Goal: Task Accomplishment & Management: Complete application form

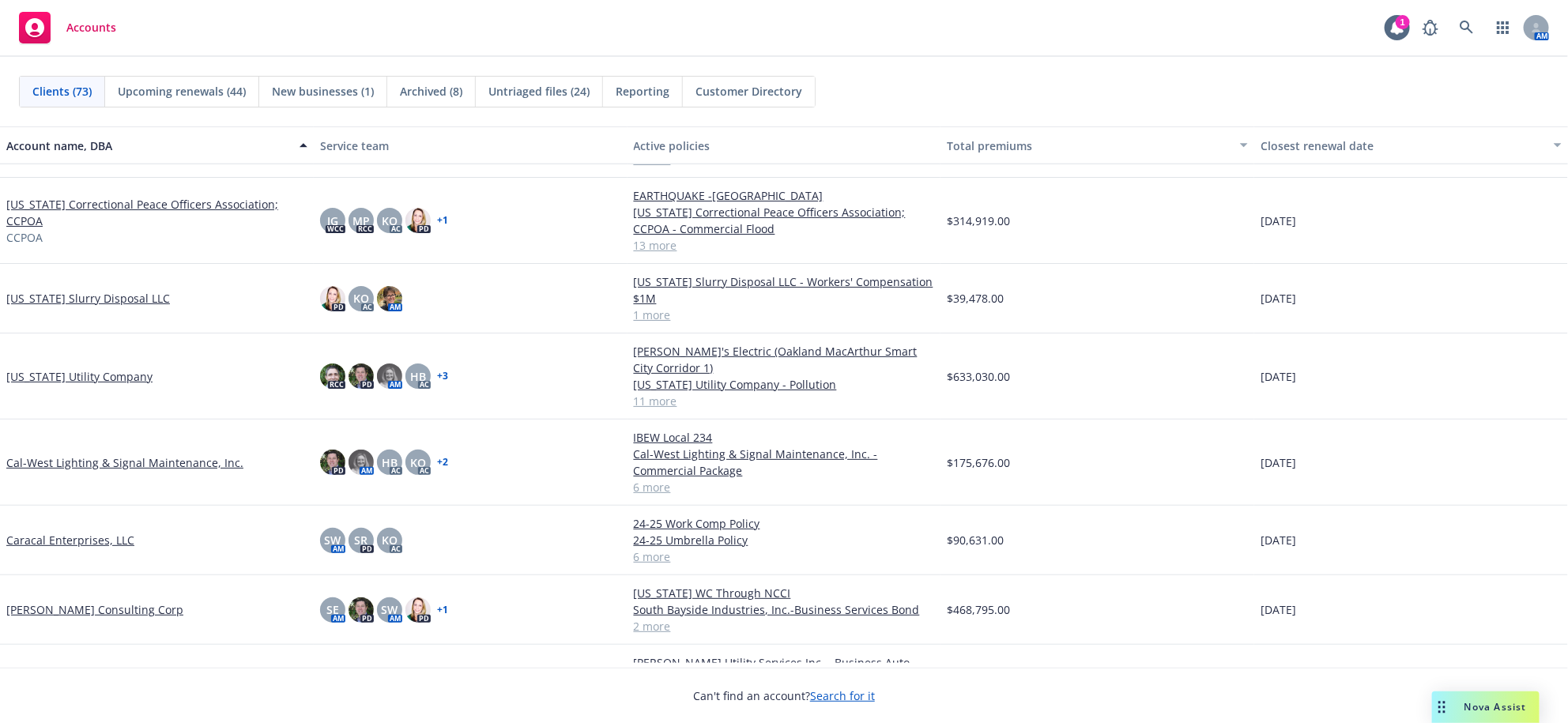
scroll to position [757, 0]
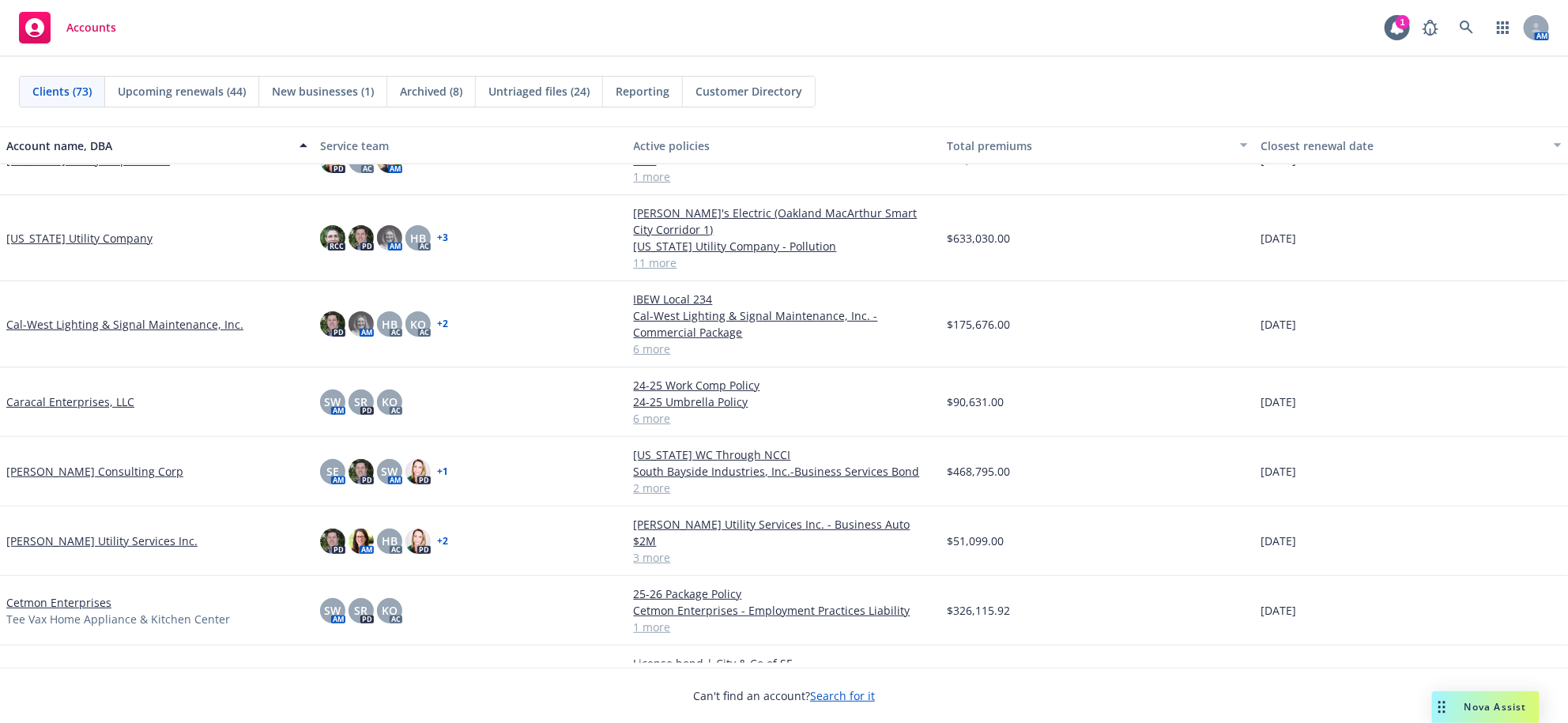
click at [102, 480] on link "[PERSON_NAME] Consulting Corp" at bounding box center [94, 471] width 177 height 17
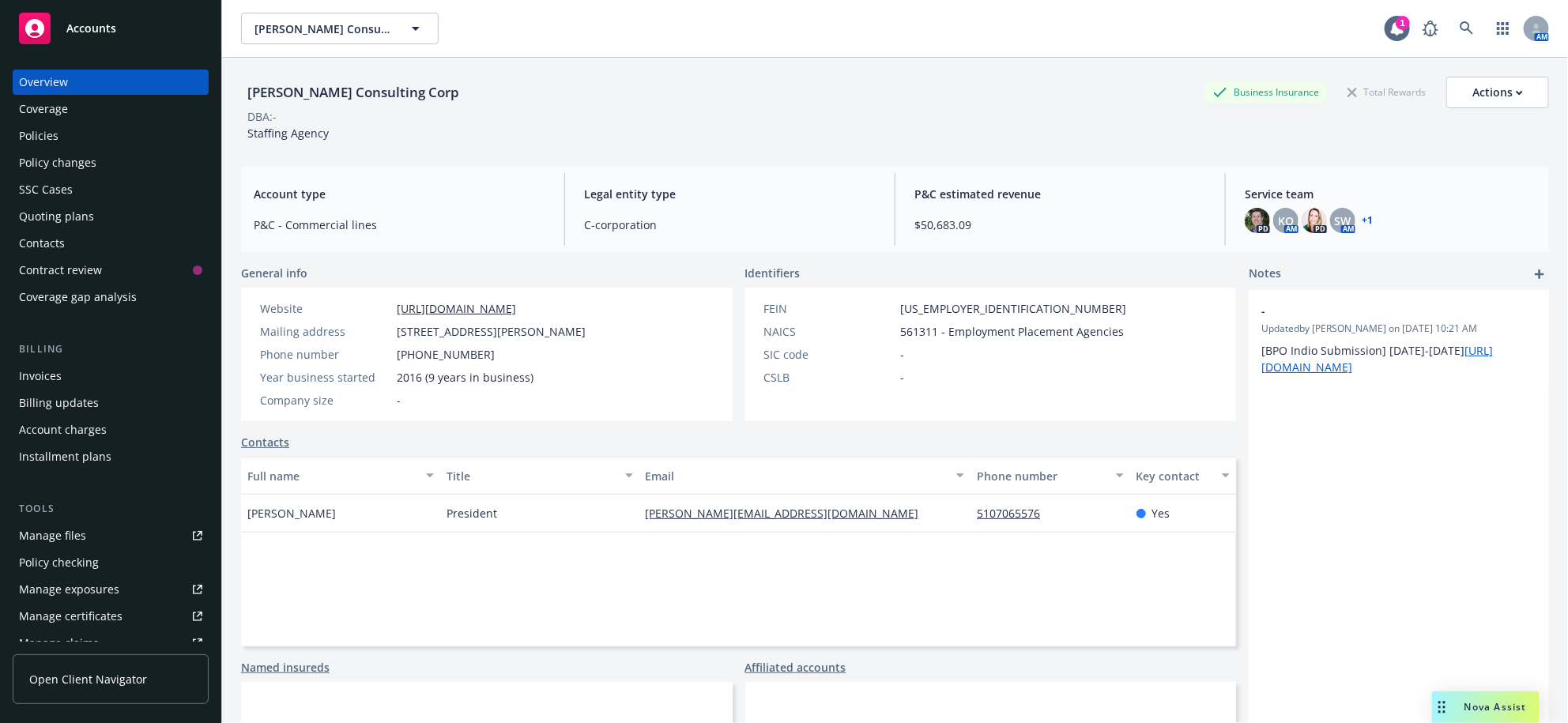
click at [98, 230] on div "Quoting plans" at bounding box center [110, 217] width 184 height 25
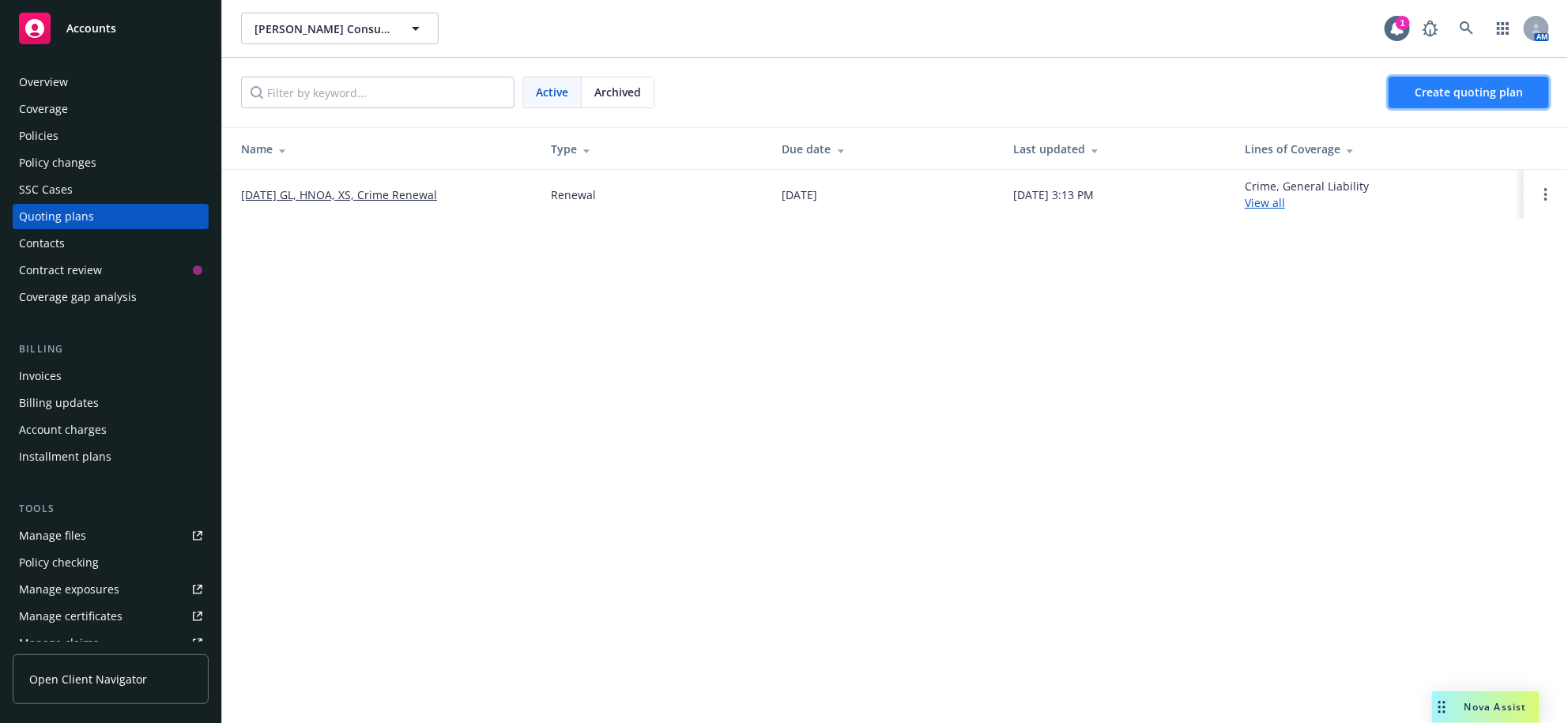
click at [1470, 100] on span "Create quoting plan" at bounding box center [1468, 92] width 108 height 15
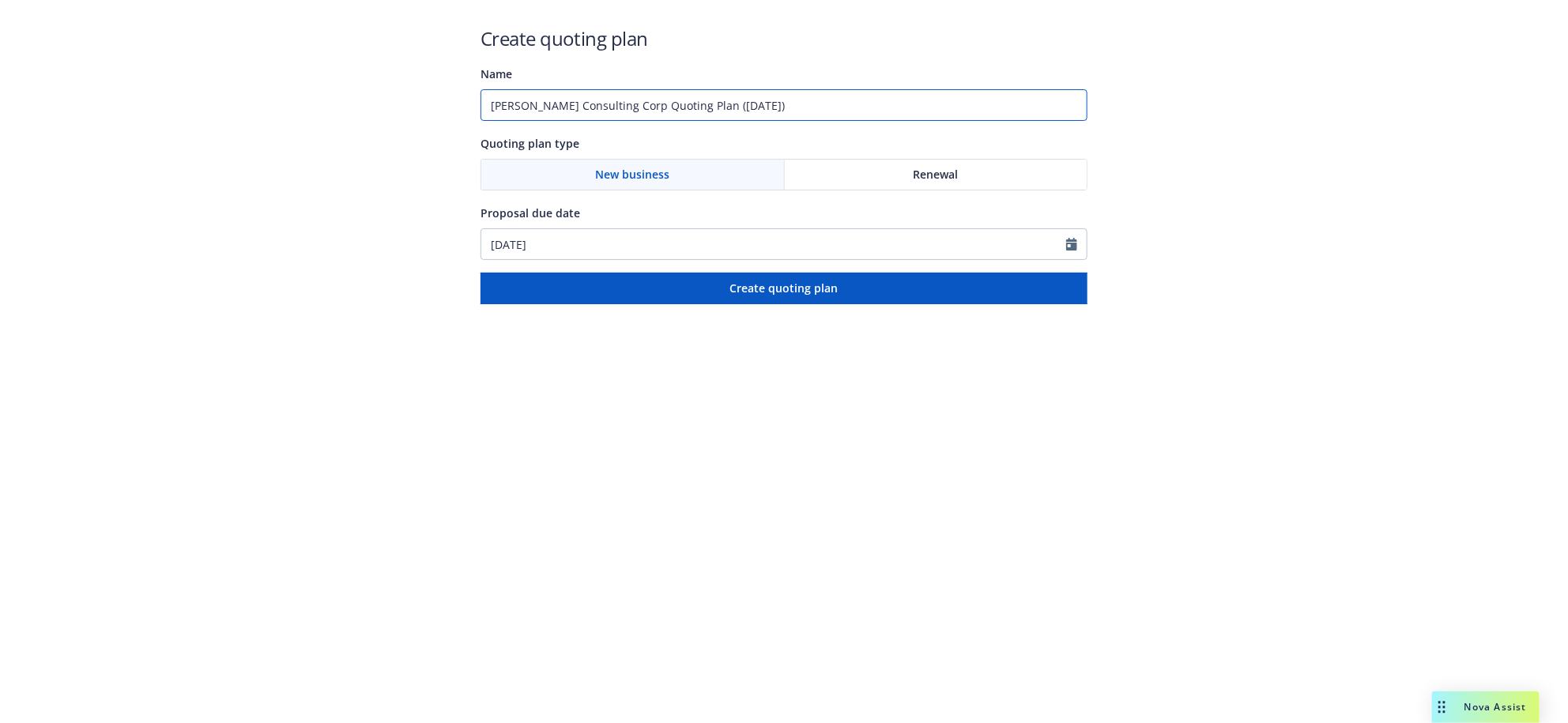
drag, startPoint x: 903, startPoint y: 123, endPoint x: 313, endPoint y: 194, distance: 594.3
click at [313, 194] on div "Create quoting plan Name [PERSON_NAME] Consulting Corp Quoting Plan ([DATE]) Qu…" at bounding box center [784, 151] width 1568 height 304
type input "[US_STATE] WC"
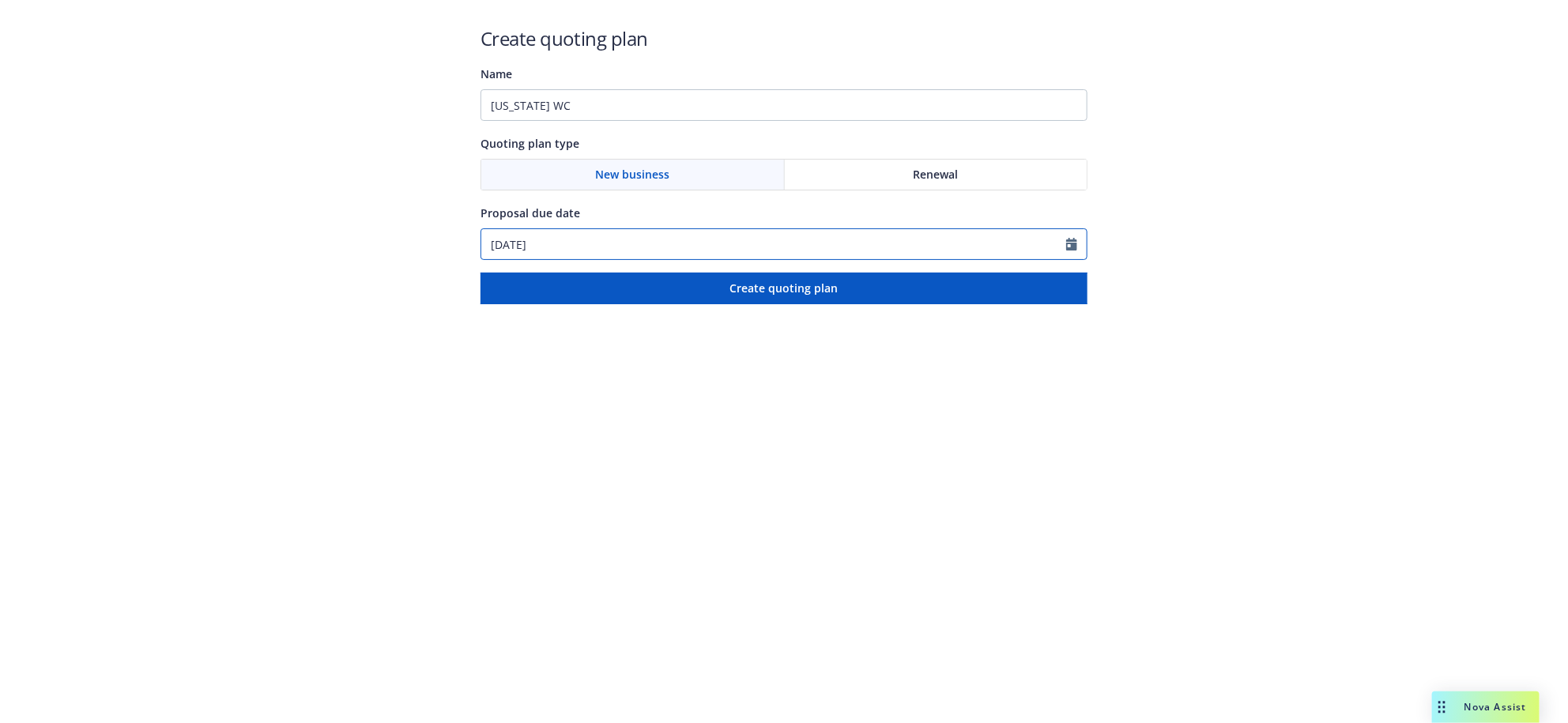
click at [620, 259] on input "[DATE]" at bounding box center [774, 244] width 584 height 30
select select "9"
click at [620, 259] on input "[DATE]" at bounding box center [774, 244] width 584 height 30
type input "[DATE]"
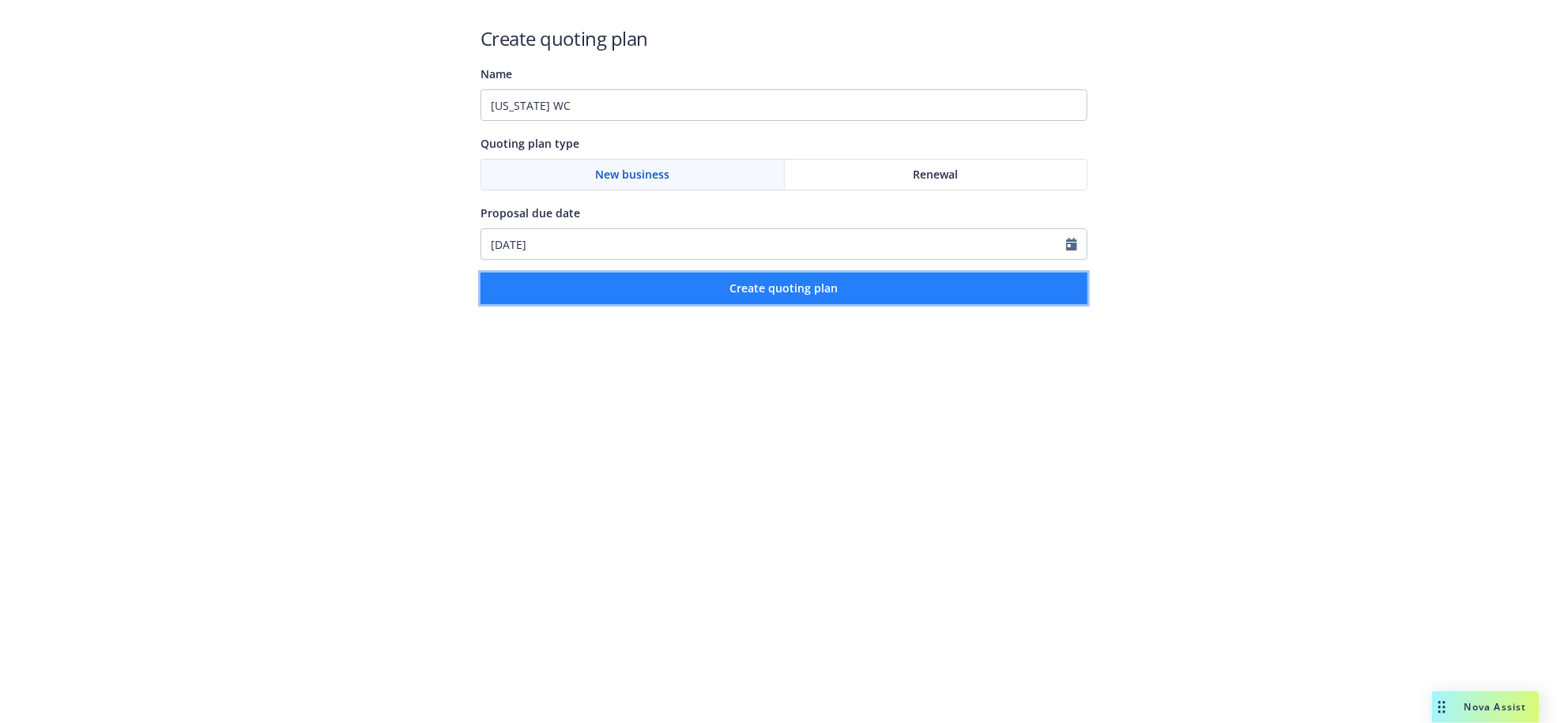
click at [846, 304] on button "Create quoting plan" at bounding box center [784, 288] width 607 height 31
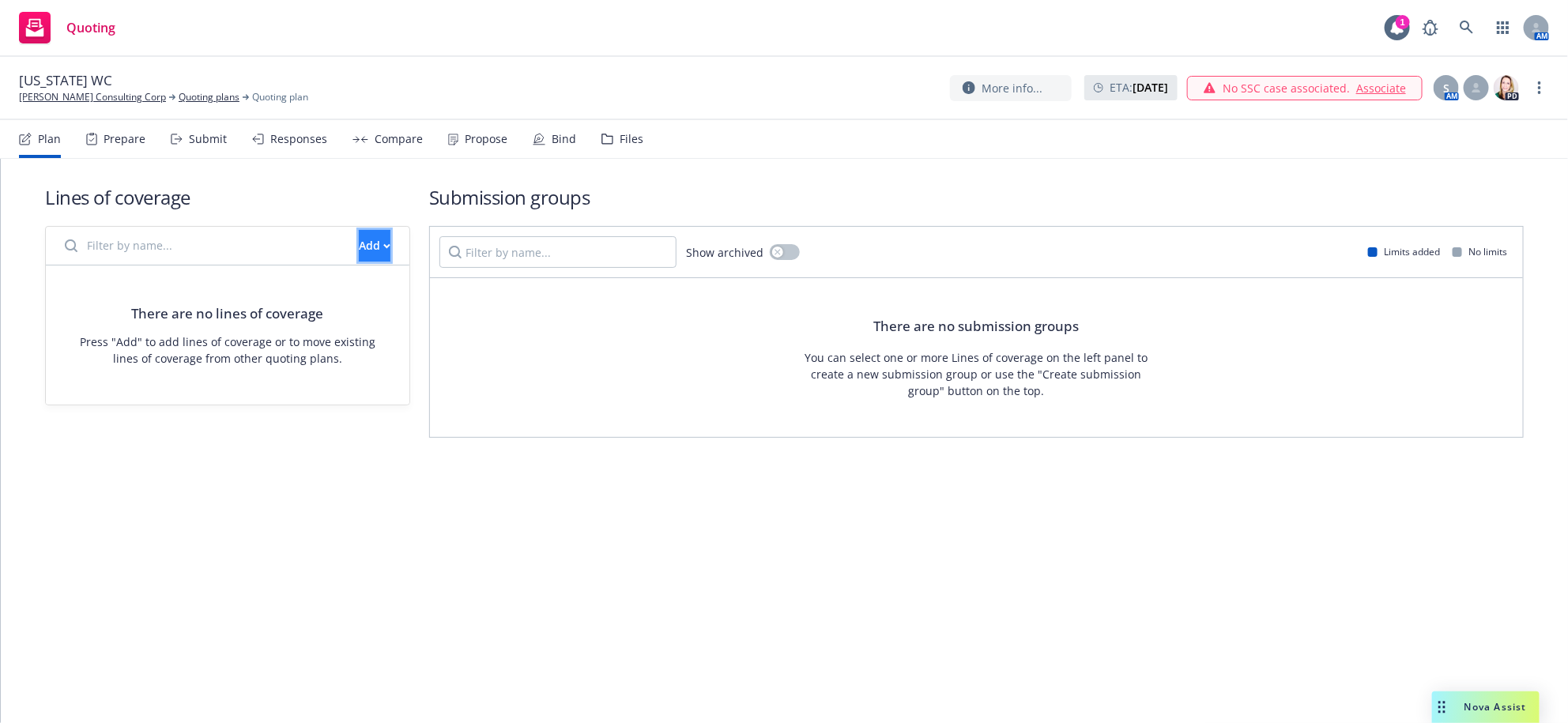
click at [371, 262] on button "Add" at bounding box center [374, 245] width 31 height 31
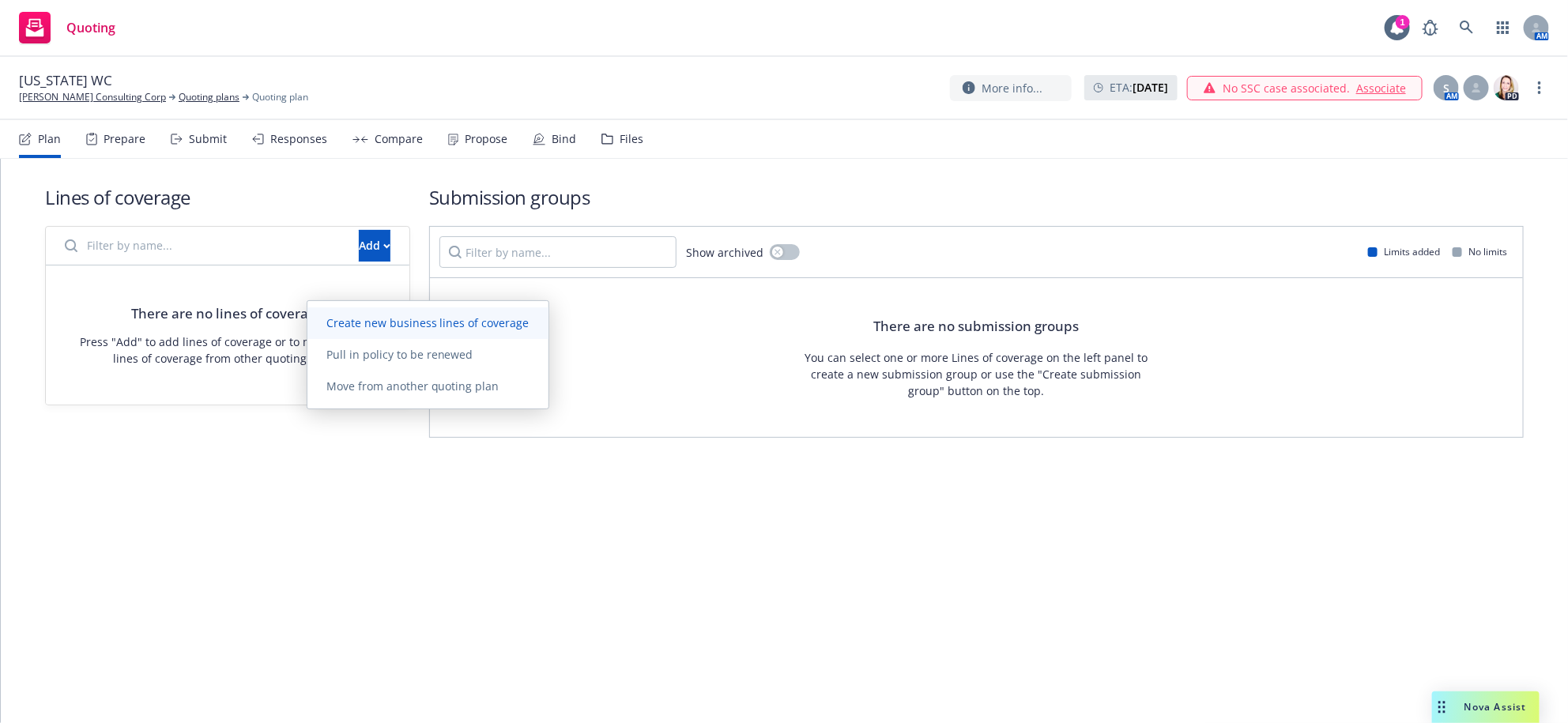
click at [376, 318] on span "Create new business lines of coverage" at bounding box center [428, 322] width 241 height 15
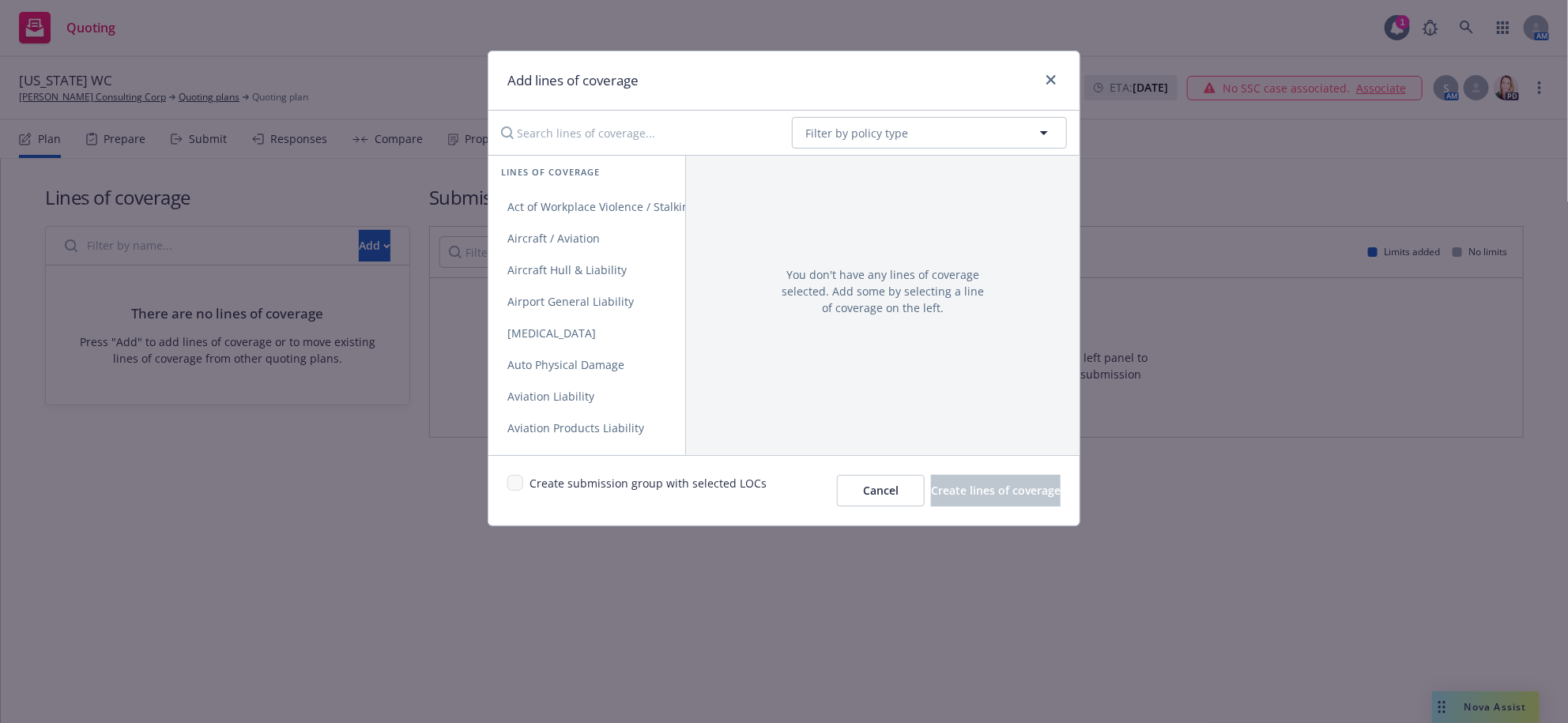
click at [718, 148] on input "Search lines of coverage..." at bounding box center [635, 133] width 287 height 31
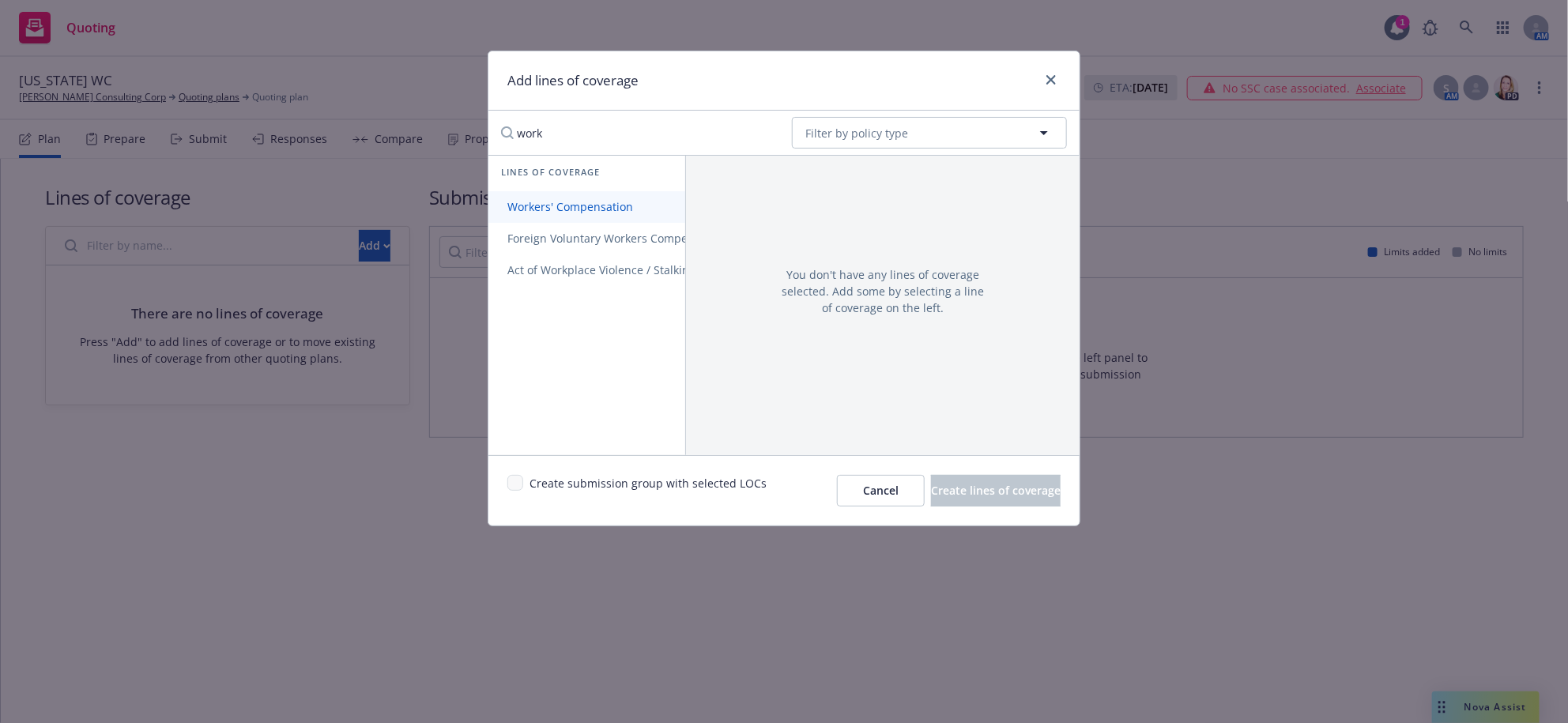
type input "work"
click at [567, 214] on span "Workers' Compensation" at bounding box center [570, 206] width 163 height 15
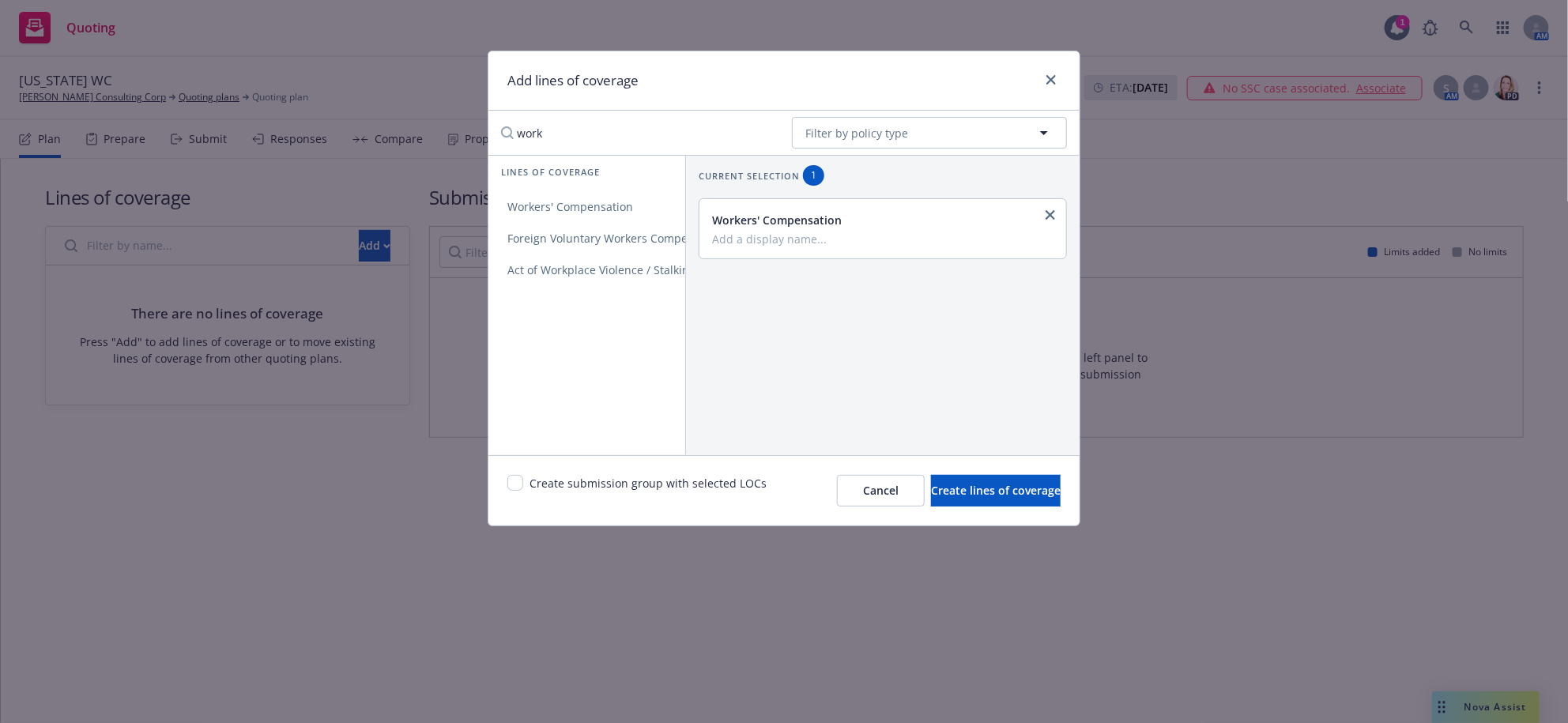
drag, startPoint x: 213, startPoint y: 501, endPoint x: 8, endPoint y: 615, distance: 234.6
click at [0, 596] on html "Quoting 1 AM [US_STATE] [PERSON_NAME] Consulting Corp Quoting plans Quoting pla…" at bounding box center [784, 362] width 1568 height 723
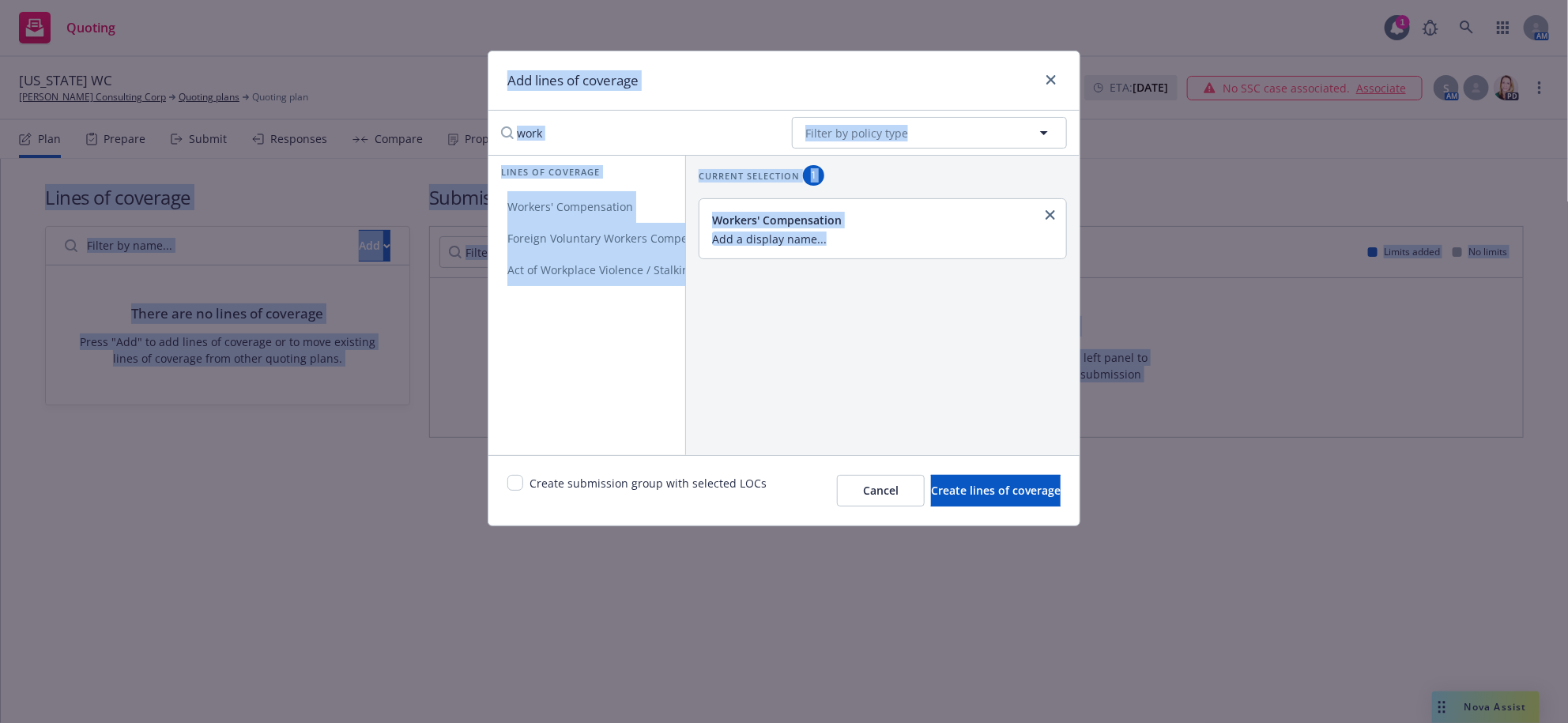
click at [817, 438] on div "Current selection 1 Workers' Compensation" at bounding box center [882, 305] width 395 height 300
drag, startPoint x: 867, startPoint y: 348, endPoint x: 868, endPoint y: 338, distance: 10.0
click at [868, 349] on div "Current selection 1 Workers' Compensation" at bounding box center [882, 305] width 395 height 300
click at [865, 68] on div "Add lines of coverage" at bounding box center [784, 81] width 591 height 60
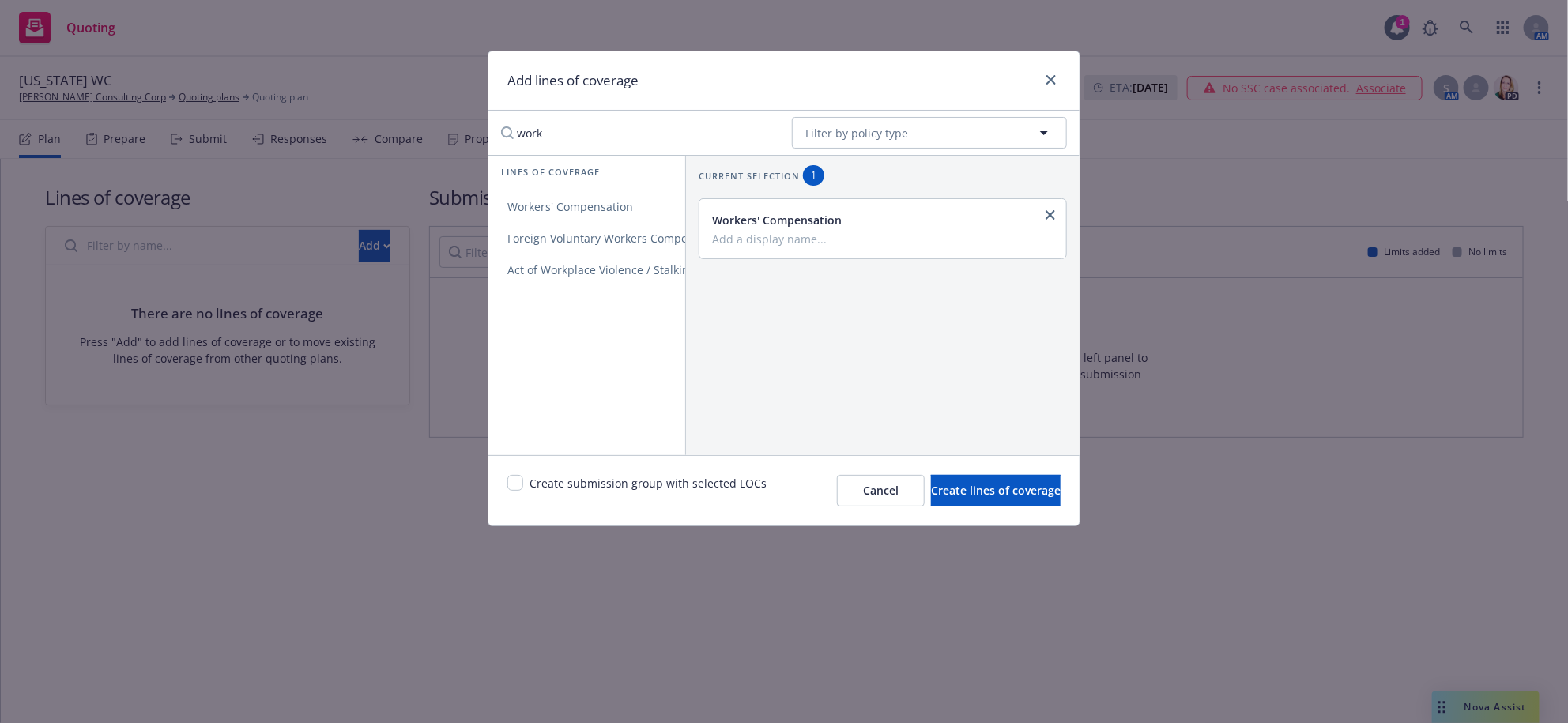
click at [833, 246] on input "Add a display name..." at bounding box center [881, 238] width 338 height 15
type input "[US_STATE] WC"
click at [993, 498] on span "Create lines of coverage" at bounding box center [996, 489] width 130 height 15
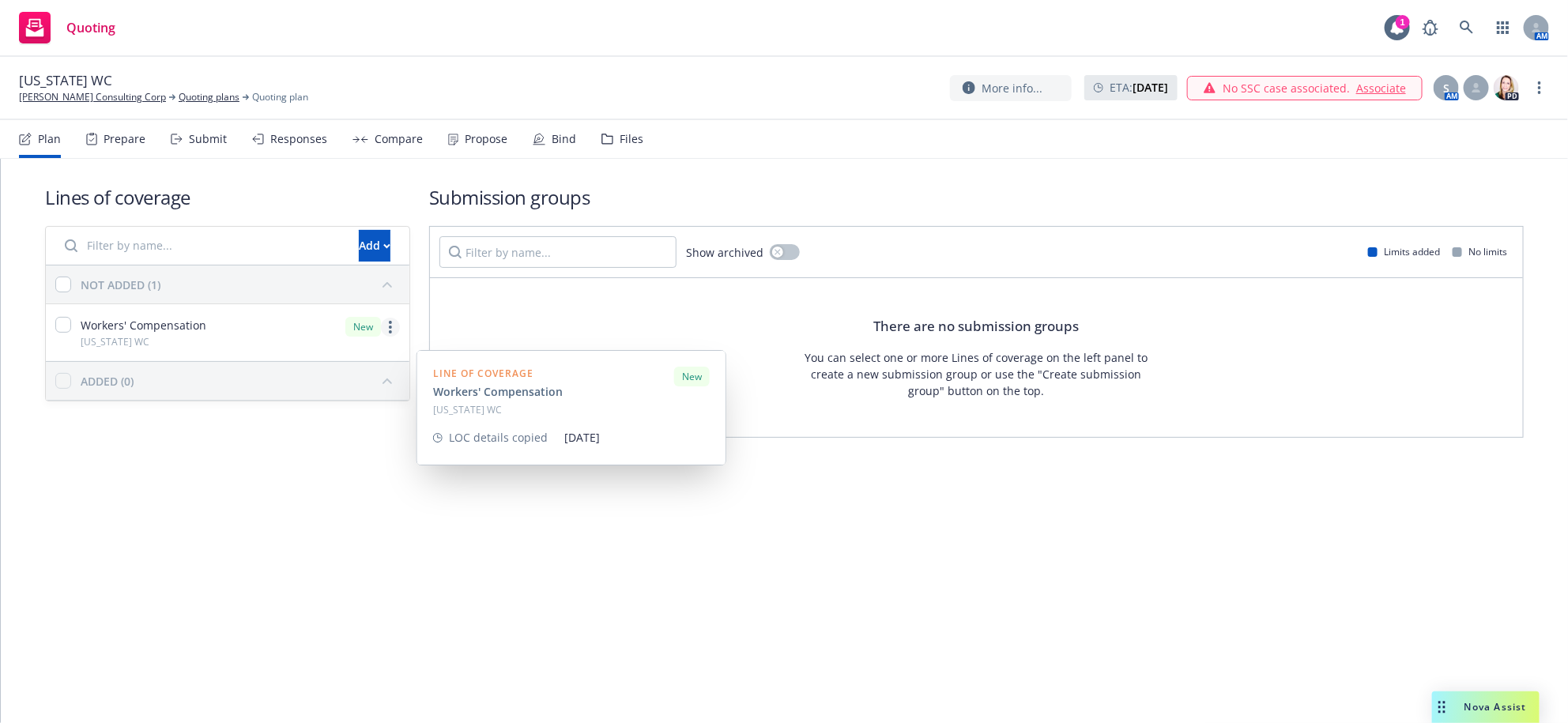
click at [386, 337] on link "more" at bounding box center [390, 326] width 19 height 19
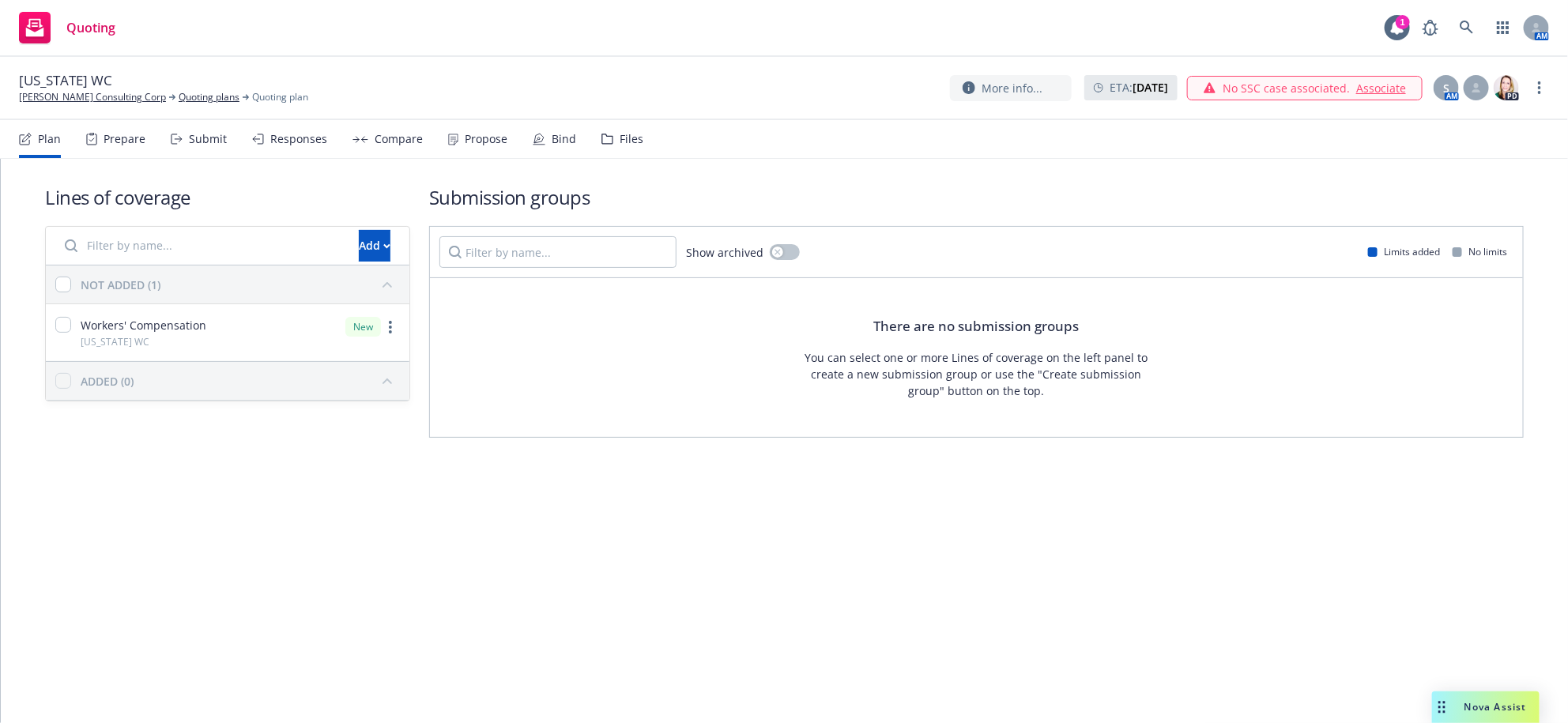
drag, startPoint x: 673, startPoint y: 628, endPoint x: 19, endPoint y: 482, distance: 670.1
click at [671, 630] on div "Lines of coverage Add NOT ADDED (1) Workers' Compensation [US_STATE] WC New ADD…" at bounding box center [784, 441] width 1567 height 564
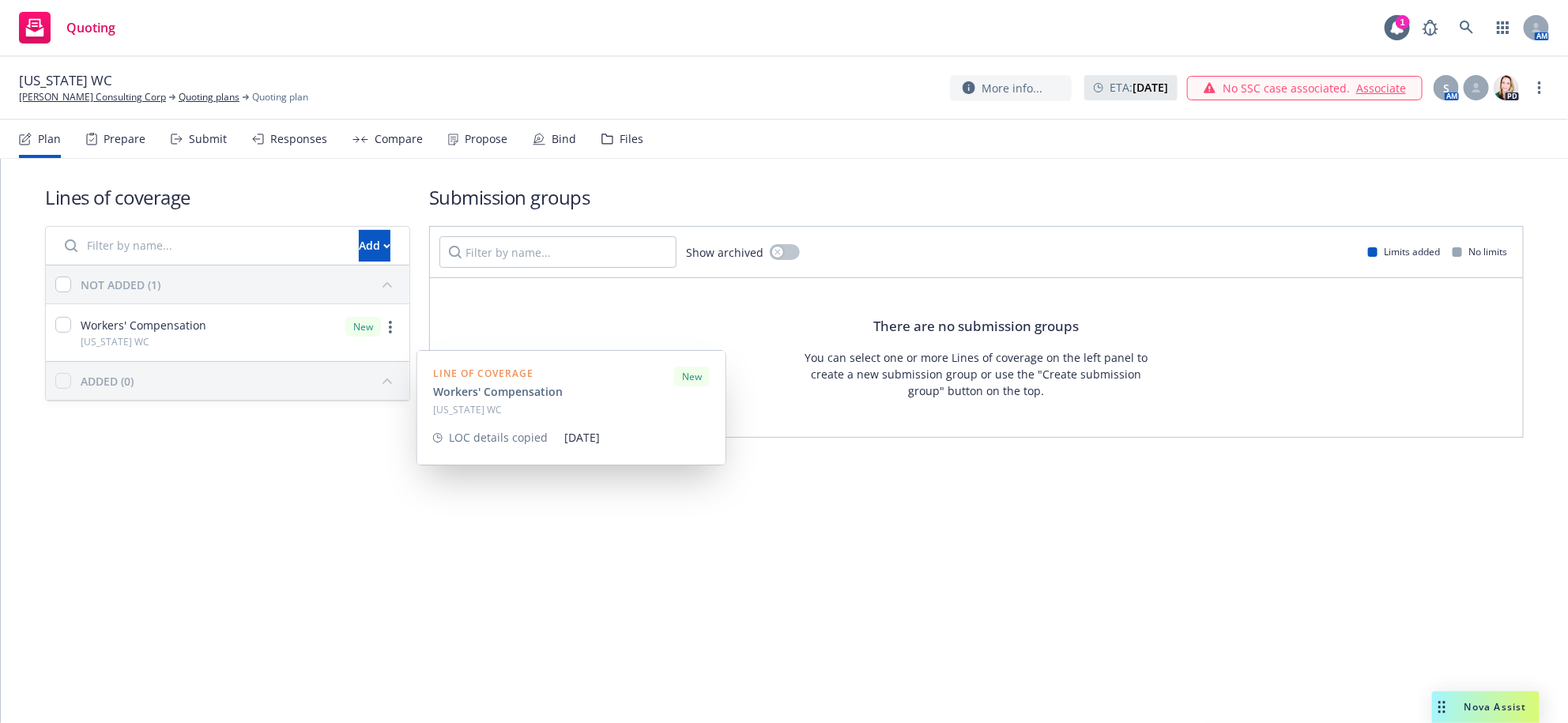
click at [400, 337] on div "New" at bounding box center [372, 326] width 55 height 20
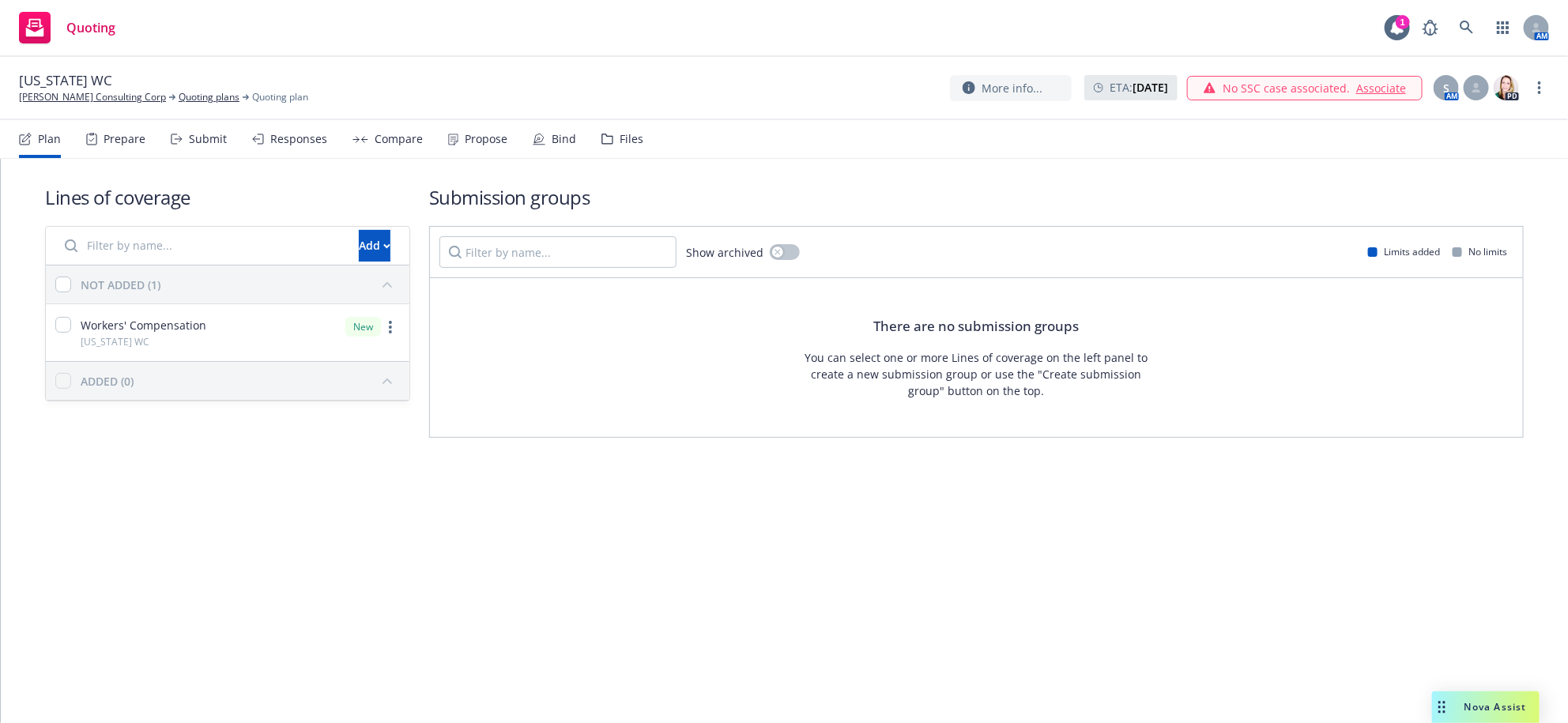
click at [397, 337] on div "New" at bounding box center [372, 326] width 55 height 20
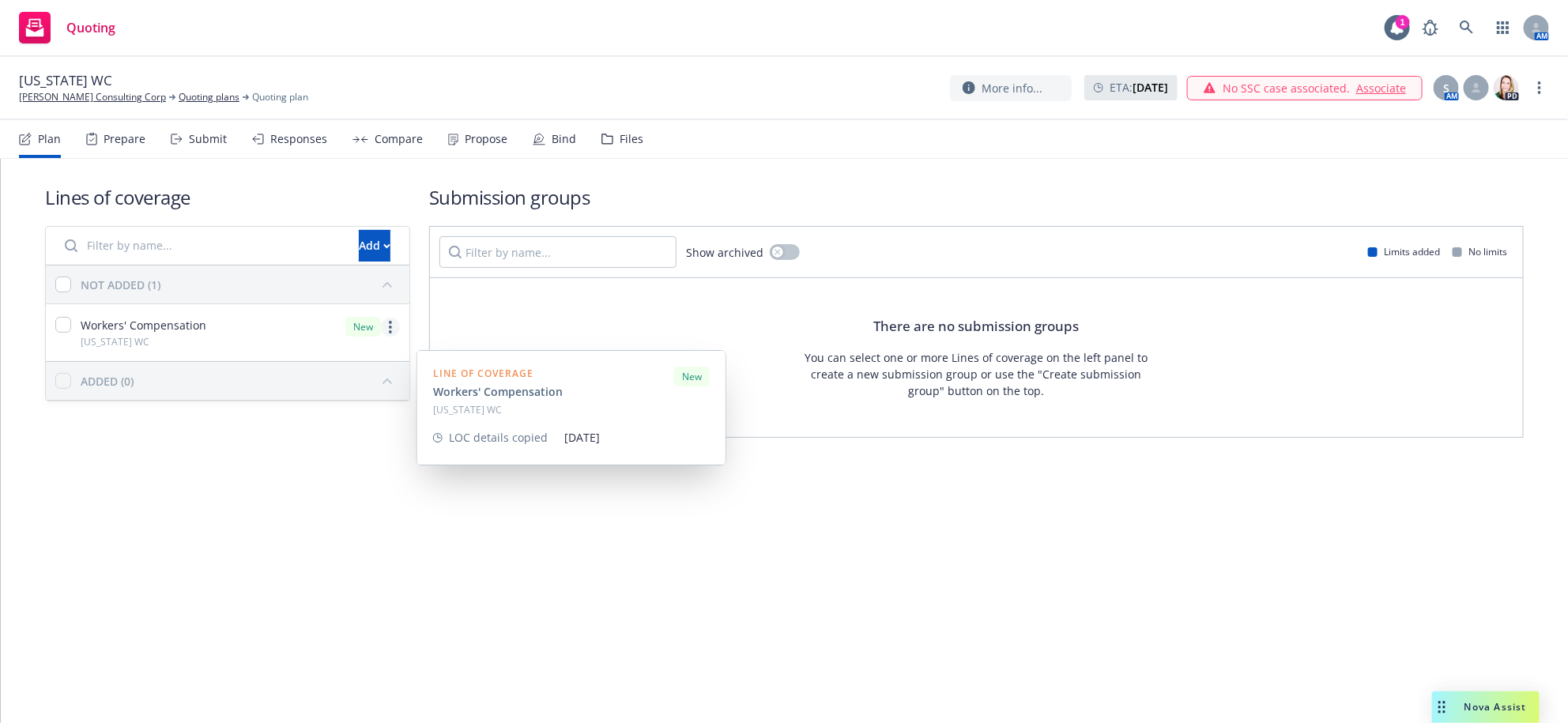
click at [389, 337] on link "more" at bounding box center [390, 326] width 19 height 19
